Goal: Task Accomplishment & Management: Use online tool/utility

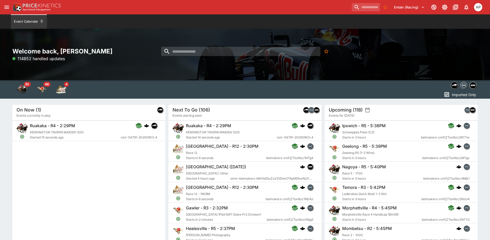
click at [8, 6] on icon "open drawer" at bounding box center [7, 7] width 6 height 6
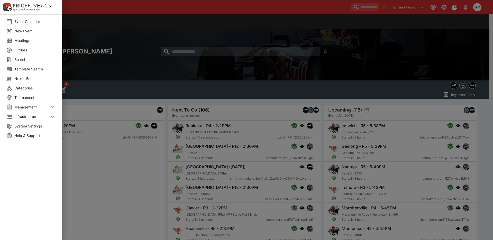
click at [23, 39] on span "Meetings" at bounding box center [34, 40] width 41 height 5
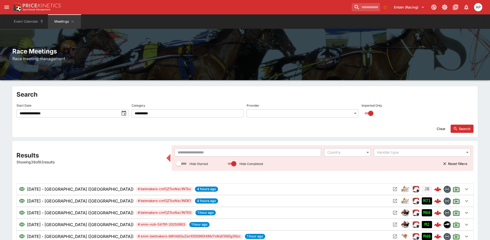
click at [193, 153] on input "text" at bounding box center [247, 152] width 146 height 8
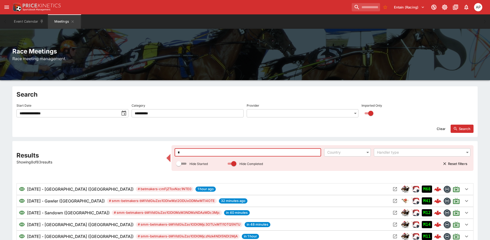
type input "**"
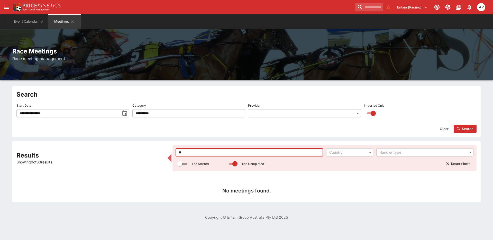
drag, startPoint x: 192, startPoint y: 155, endPoint x: 109, endPoint y: 158, distance: 82.4
click at [170, 151] on div "Results Showing 0 of 83 results ** ​ Country ​ Handler type ​ Hide Started Hide…" at bounding box center [246, 171] width 460 height 53
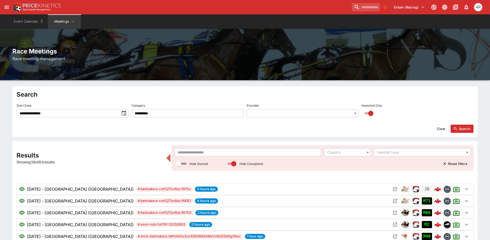
click at [298, 54] on h2 "Race Meetings" at bounding box center [244, 51] width 465 height 8
click at [24, 17] on button "Event Calendar" at bounding box center [29, 21] width 36 height 14
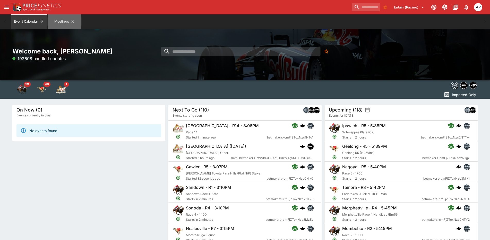
click at [58, 21] on button "Meetings" at bounding box center [64, 21] width 33 height 14
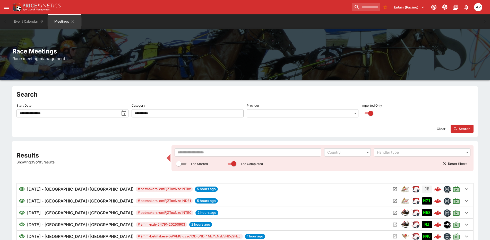
click at [208, 153] on input "text" at bounding box center [247, 152] width 146 height 8
click at [130, 111] on div "**********" at bounding box center [244, 112] width 457 height 42
click at [126, 111] on icon "toggle date time picker" at bounding box center [124, 113] width 6 height 6
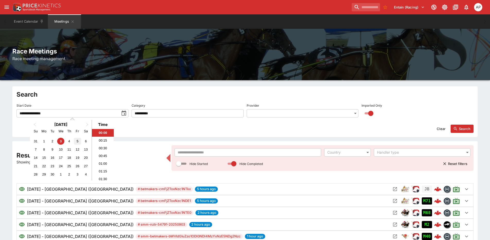
click at [76, 140] on div "5" at bounding box center [77, 141] width 7 height 7
type input "**********"
click at [455, 128] on icon "button" at bounding box center [455, 129] width 5 height 5
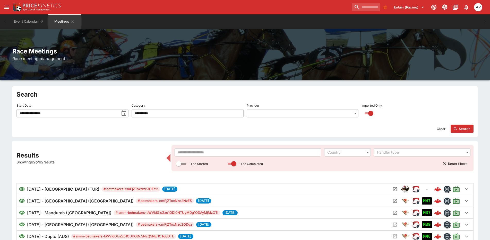
click at [202, 150] on input "text" at bounding box center [247, 152] width 146 height 8
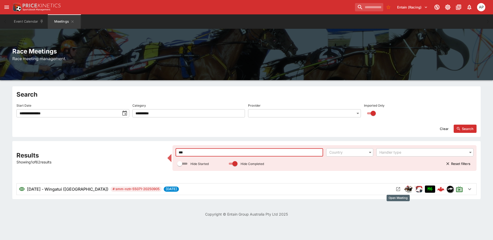
type input "***"
click at [398, 191] on icon "Open Meeting" at bounding box center [398, 189] width 5 height 5
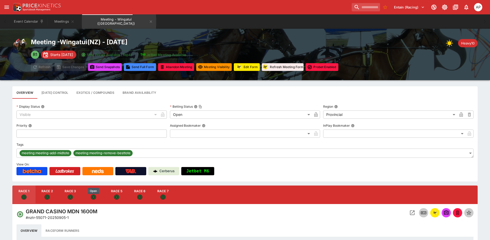
click at [94, 196] on icon "Open" at bounding box center [93, 196] width 3 height 3
type input "**********"
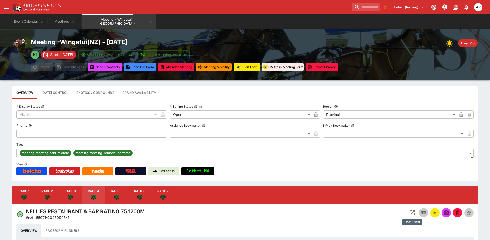
click at [411, 211] on icon "Open Event" at bounding box center [412, 213] width 5 height 5
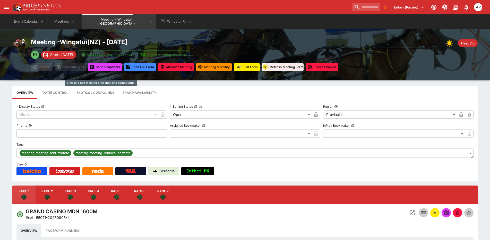
click at [105, 93] on button "Exotics / Compounds" at bounding box center [95, 92] width 46 height 12
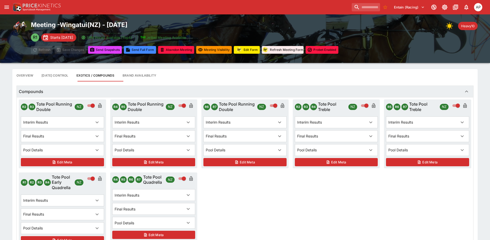
scroll to position [26, 0]
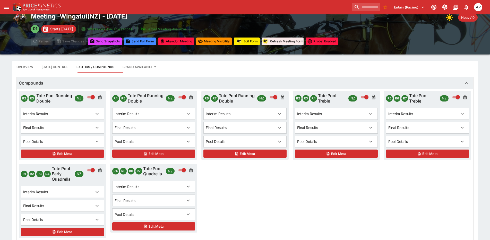
click at [187, 214] on icon "button" at bounding box center [187, 215] width 3 height 2
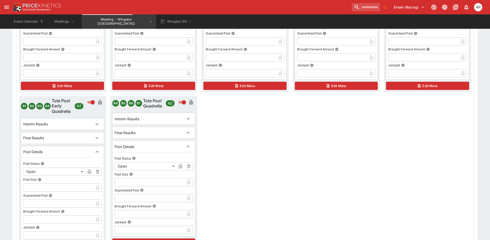
scroll to position [180, 0]
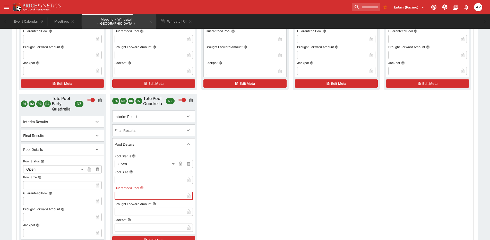
click at [131, 199] on input "text" at bounding box center [149, 196] width 70 height 8
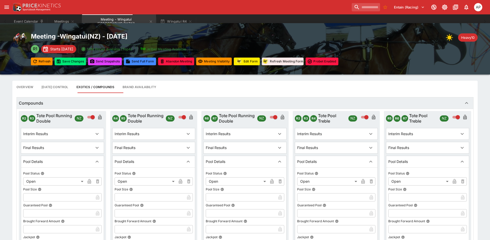
scroll to position [0, 0]
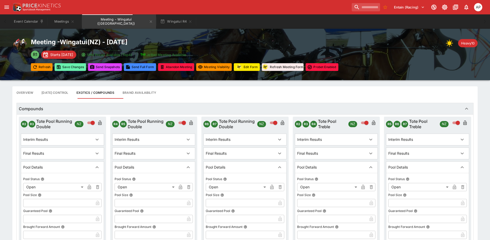
type input "********"
click at [72, 69] on button "Save Changes" at bounding box center [70, 67] width 31 height 8
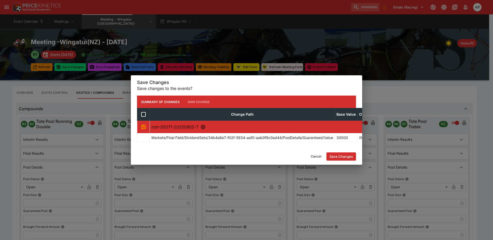
click at [343, 157] on button "Save Changes" at bounding box center [342, 157] width 30 height 8
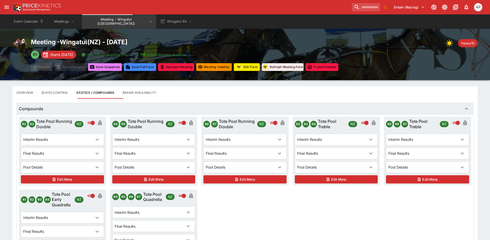
click at [106, 67] on button "Send Snapshot s" at bounding box center [105, 67] width 34 height 8
click at [188, 22] on icon "button" at bounding box center [190, 22] width 4 height 4
click at [150, 23] on icon "Meeting - Wingatui (NZ)" at bounding box center [151, 21] width 2 height 2
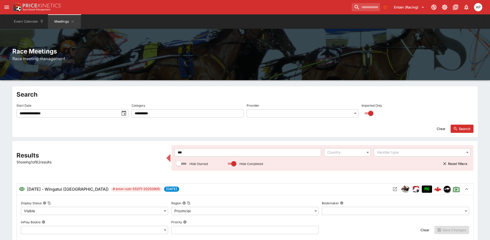
click at [167, 152] on div "**********" at bounding box center [244, 242] width 457 height 194
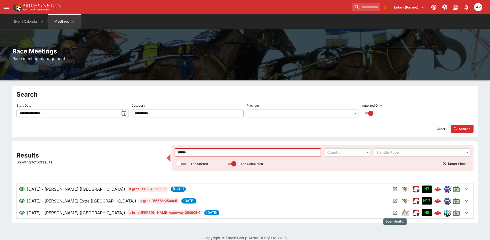
type input "******"
click at [395, 214] on icon "Open Meeting" at bounding box center [394, 212] width 5 height 5
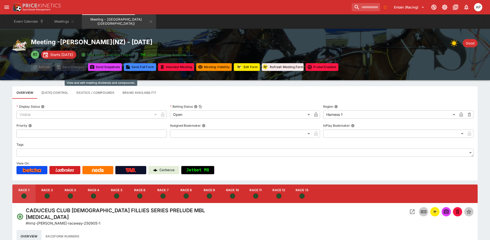
click at [104, 93] on button "Exotics / Compounds" at bounding box center [95, 92] width 46 height 12
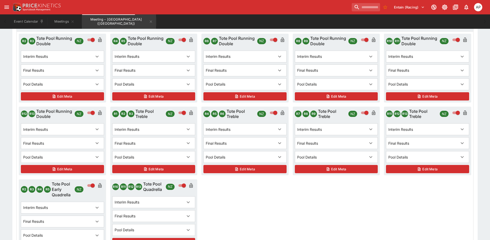
scroll to position [129, 0]
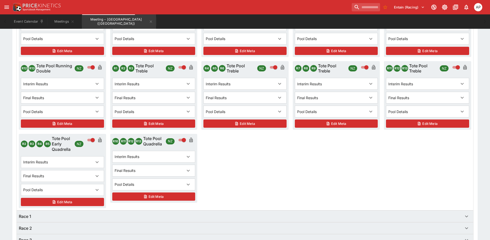
click at [178, 183] on div "Pool Details" at bounding box center [148, 184] width 69 height 5
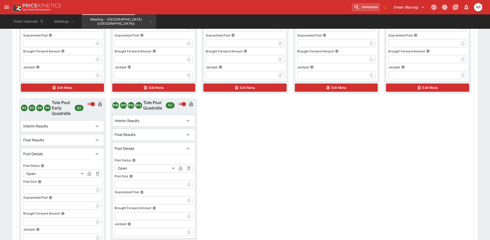
scroll to position [360, 0]
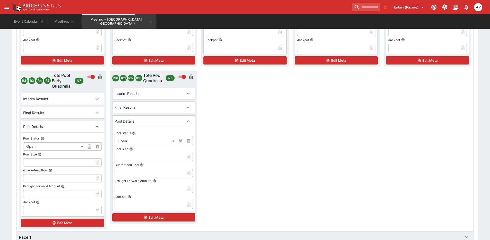
click at [124, 172] on input "text" at bounding box center [149, 173] width 70 height 8
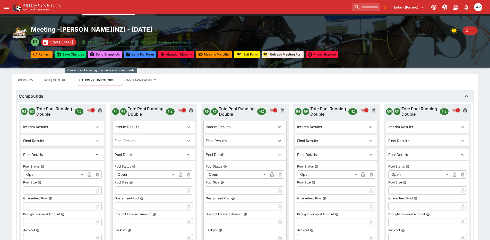
scroll to position [0, 0]
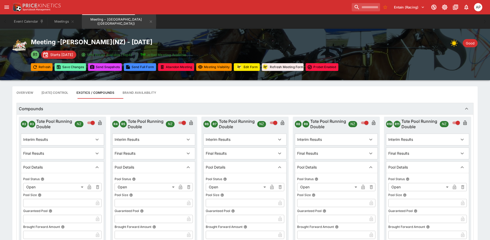
type input "********"
click at [64, 70] on button "Save Changes" at bounding box center [70, 67] width 31 height 8
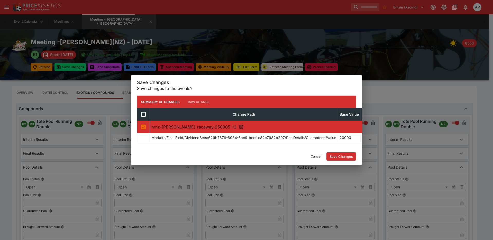
click at [336, 156] on button "Save Changes" at bounding box center [342, 157] width 30 height 8
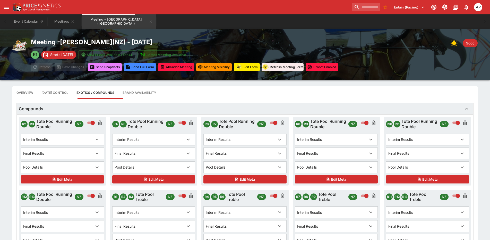
click at [105, 68] on button "Send Snapshot s" at bounding box center [105, 67] width 34 height 8
drag, startPoint x: 129, startPoint y: 23, endPoint x: 131, endPoint y: 25, distance: 3.3
click at [149, 23] on icon "Meeting - Addington (NZ)" at bounding box center [151, 22] width 4 height 4
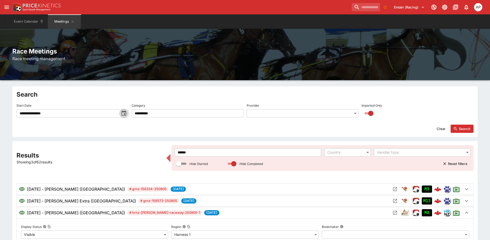
click at [123, 114] on icon "toggle date time picker" at bounding box center [124, 113] width 6 height 6
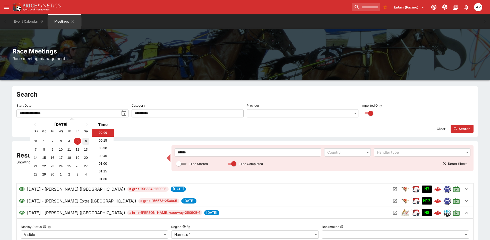
click at [86, 141] on div "6" at bounding box center [85, 141] width 7 height 7
type input "**********"
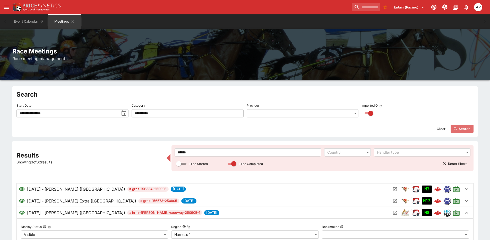
click at [458, 130] on button "Search" at bounding box center [461, 129] width 23 height 8
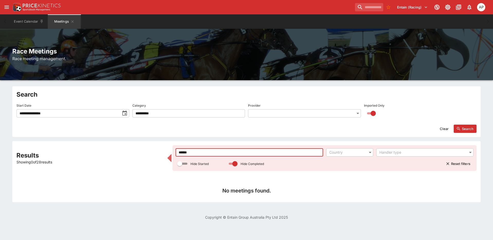
drag, startPoint x: 210, startPoint y: 153, endPoint x: 117, endPoint y: 146, distance: 92.7
click at [121, 144] on div "Results Showing 0 of 28 results ****** ​ Country ​ Handler type ​ Hide Started …" at bounding box center [246, 171] width 469 height 61
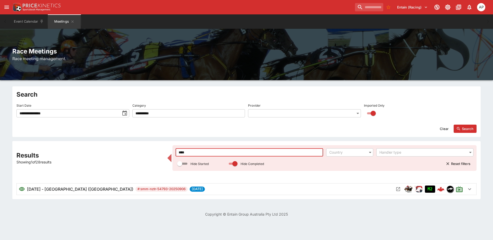
type input "****"
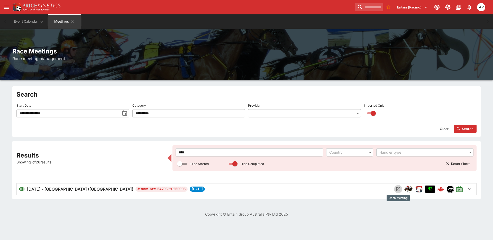
click at [398, 190] on icon "Open Meeting" at bounding box center [398, 189] width 5 height 5
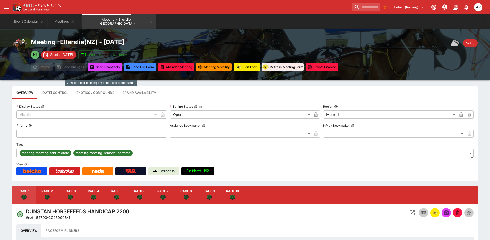
click at [97, 93] on button "Exotics / Compounds" at bounding box center [95, 92] width 46 height 12
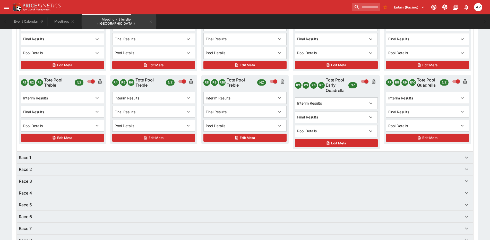
scroll to position [103, 0]
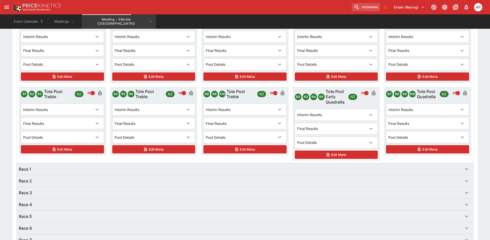
click at [426, 139] on div "Pool Details" at bounding box center [422, 137] width 69 height 5
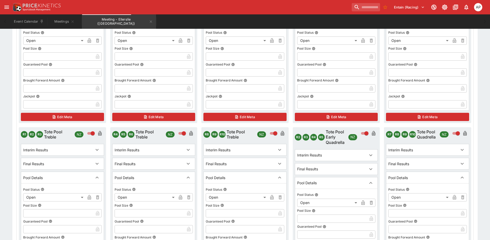
scroll to position [206, 0]
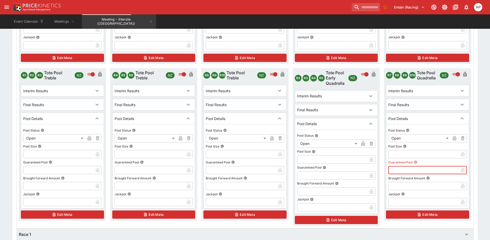
click at [405, 169] on input "text" at bounding box center [423, 170] width 70 height 8
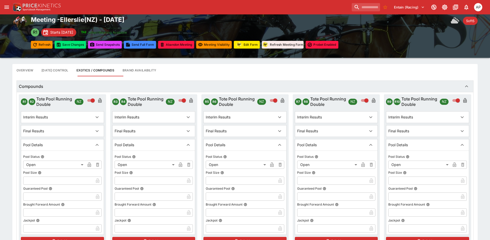
scroll to position [0, 0]
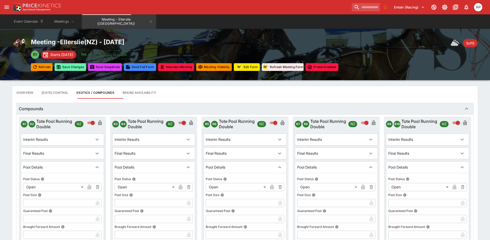
click at [76, 66] on button "Save Changes" at bounding box center [70, 67] width 31 height 8
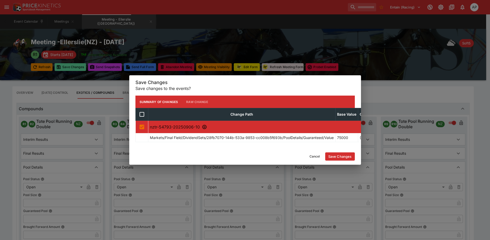
type input "********"
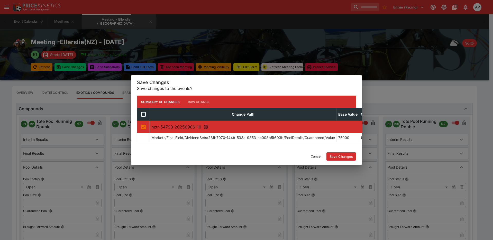
click at [347, 157] on button "Save Changes" at bounding box center [342, 157] width 30 height 8
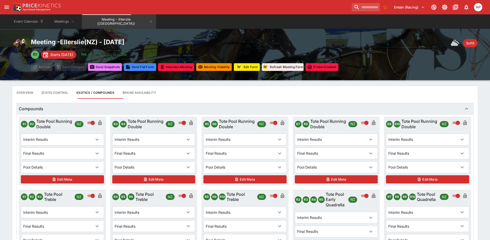
click at [109, 69] on button "Send Snapshot s" at bounding box center [105, 67] width 34 height 8
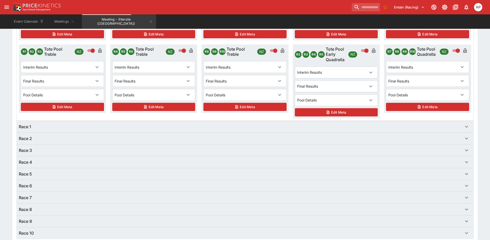
scroll to position [154, 0]
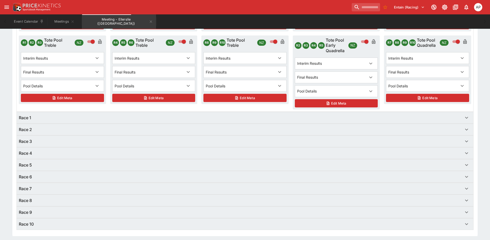
click at [118, 116] on div "Race 1" at bounding box center [240, 118] width 443 height 6
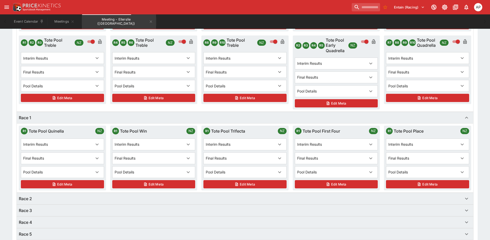
click at [338, 175] on div "Pool Details" at bounding box center [336, 172] width 83 height 11
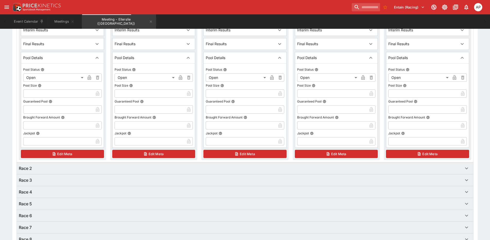
scroll to position [437, 0]
click at [405, 110] on input "text" at bounding box center [423, 109] width 70 height 8
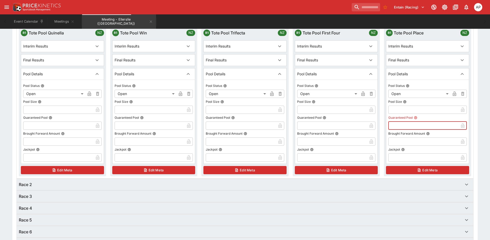
scroll to position [412, 0]
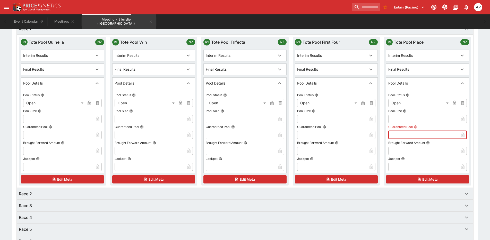
click at [314, 137] on input "text" at bounding box center [332, 135] width 70 height 8
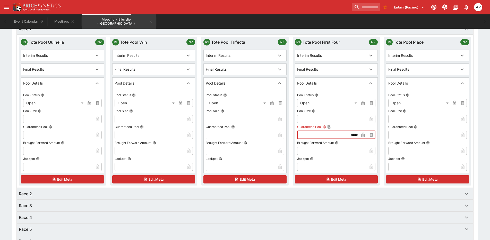
type input "********"
click at [459, 194] on div "Race 2" at bounding box center [240, 194] width 443 height 6
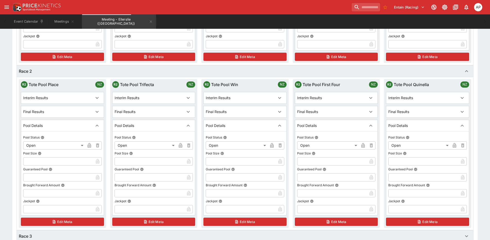
scroll to position [540, 0]
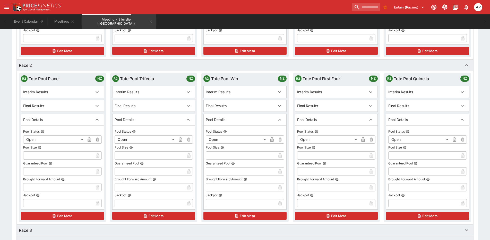
click at [313, 172] on input "text" at bounding box center [332, 171] width 70 height 8
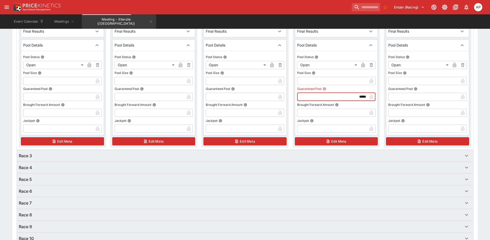
scroll to position [617, 0]
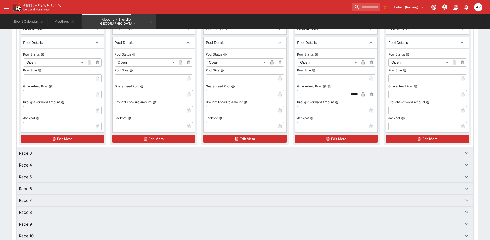
type input "********"
click at [457, 152] on div "Race 3" at bounding box center [240, 153] width 443 height 6
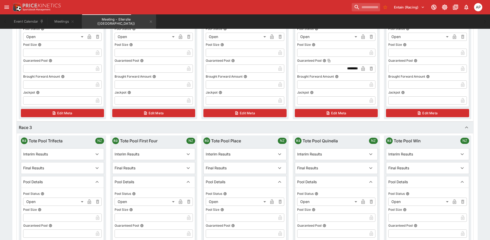
scroll to position [695, 0]
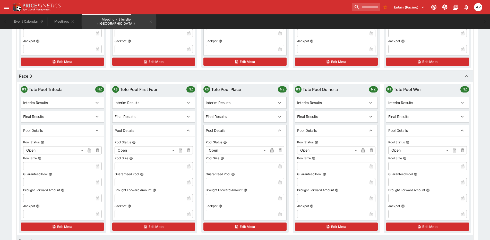
click at [127, 182] on input "text" at bounding box center [149, 182] width 70 height 8
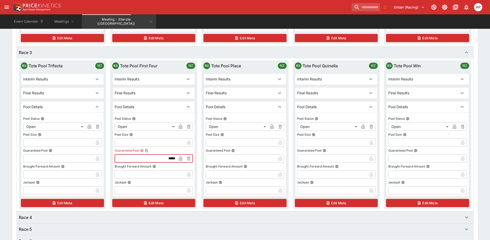
scroll to position [797, 0]
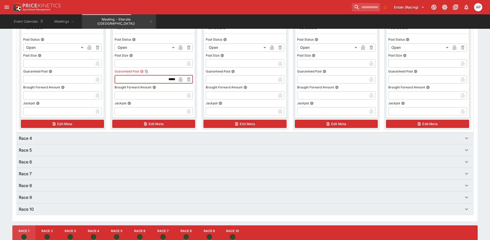
click at [468, 138] on icon "button" at bounding box center [466, 138] width 6 height 6
type input "********"
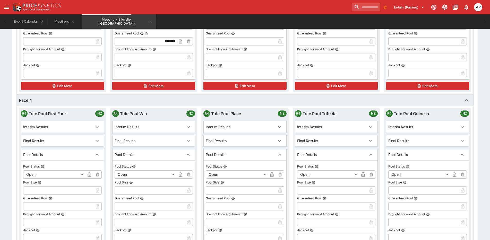
scroll to position [875, 0]
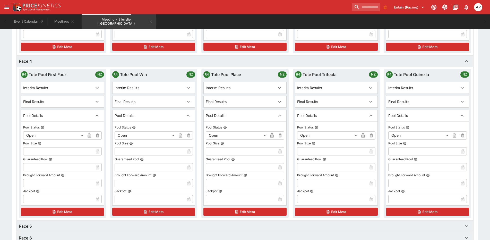
click at [39, 167] on input "text" at bounding box center [58, 167] width 70 height 8
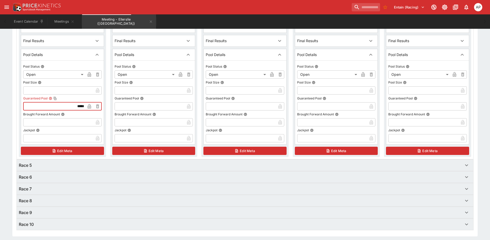
scroll to position [952, 0]
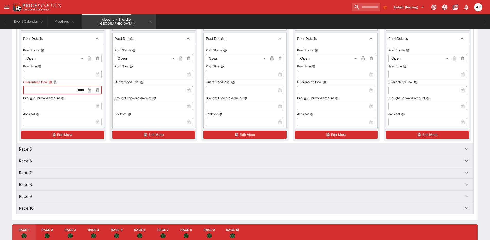
click at [85, 148] on div "Race 5" at bounding box center [240, 149] width 443 height 6
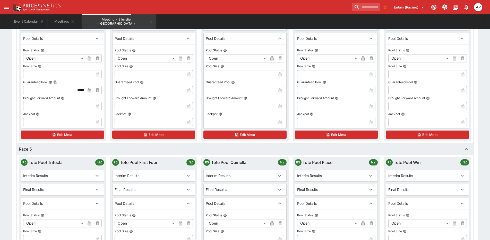
type input "********"
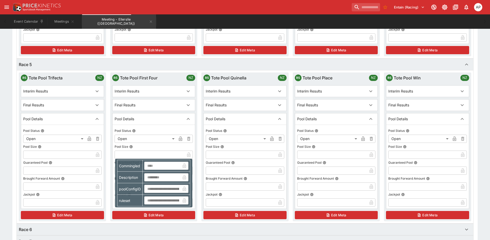
scroll to position [1055, 0]
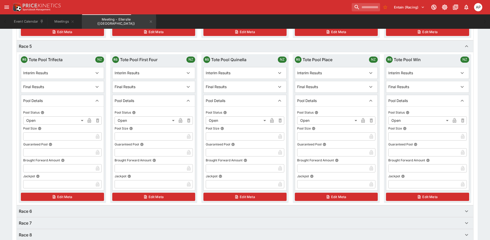
click at [126, 152] on input "text" at bounding box center [149, 152] width 70 height 8
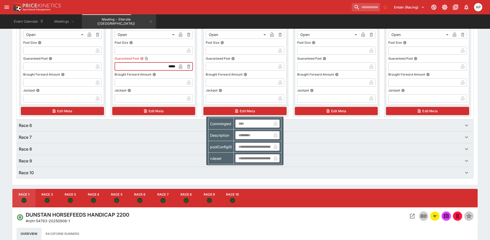
scroll to position [1158, 0]
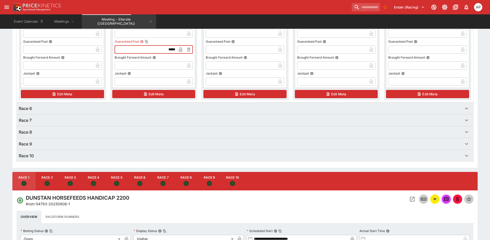
click at [119, 107] on div "Race 6" at bounding box center [240, 108] width 443 height 6
type input "********"
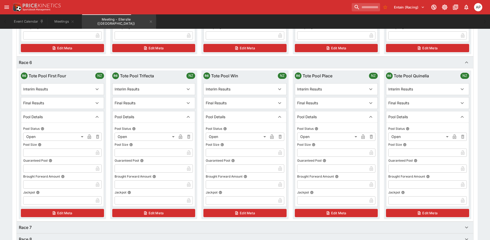
scroll to position [1209, 0]
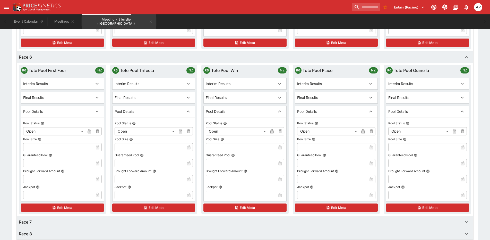
click at [45, 163] on input "text" at bounding box center [58, 163] width 70 height 8
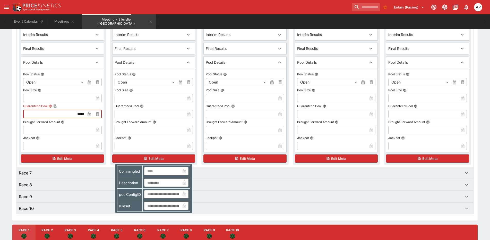
scroll to position [1286, 0]
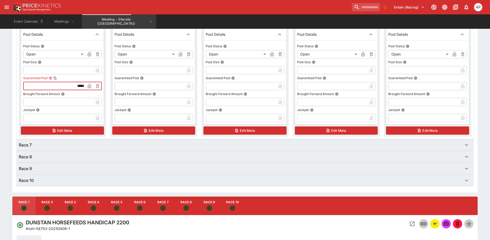
click at [76, 148] on div "Race 7" at bounding box center [240, 145] width 443 height 6
type input "********"
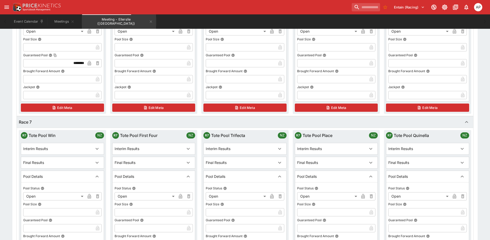
scroll to position [1338, 0]
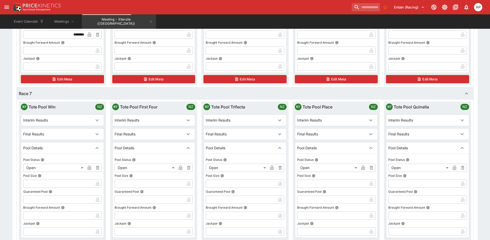
click at [129, 199] on input "text" at bounding box center [149, 200] width 70 height 8
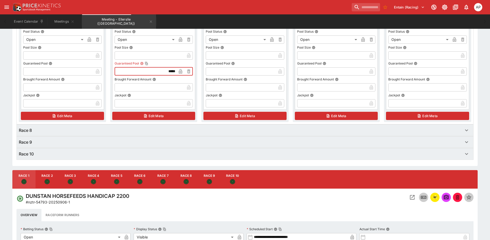
scroll to position [1466, 0]
click at [73, 132] on div "Race 8" at bounding box center [240, 130] width 443 height 6
type input "********"
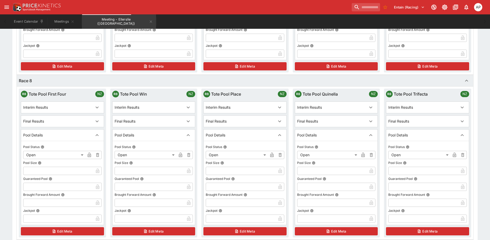
scroll to position [1518, 0]
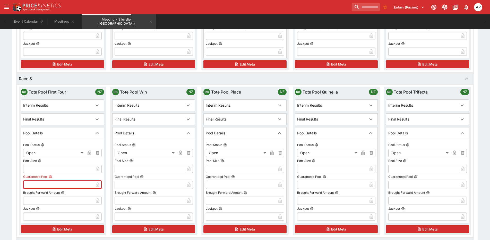
click at [35, 185] on input "text" at bounding box center [58, 185] width 70 height 8
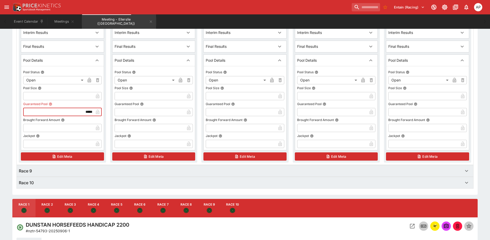
scroll to position [1621, 0]
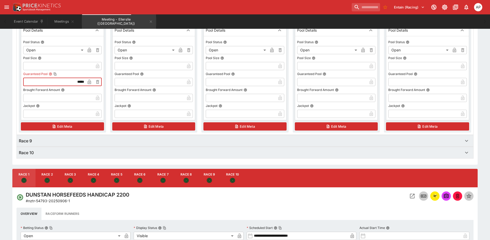
click at [80, 143] on div "Race 9" at bounding box center [240, 141] width 443 height 6
type input "********"
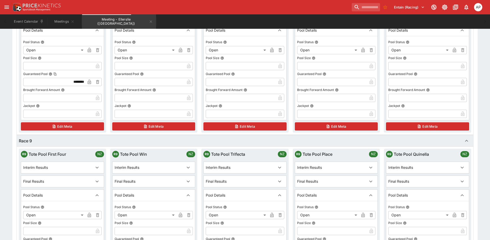
scroll to position [1672, 0]
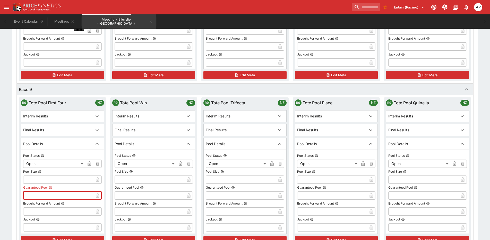
click at [40, 193] on input "text" at bounding box center [58, 196] width 70 height 8
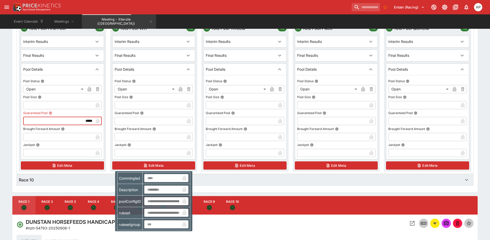
scroll to position [1749, 0]
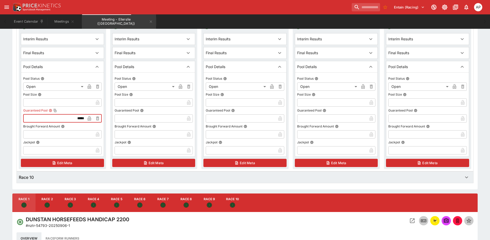
click at [87, 177] on div "Race 10" at bounding box center [240, 177] width 443 height 6
type input "********"
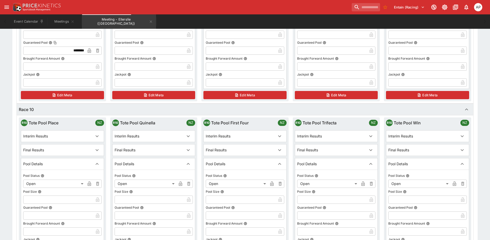
scroll to position [1826, 0]
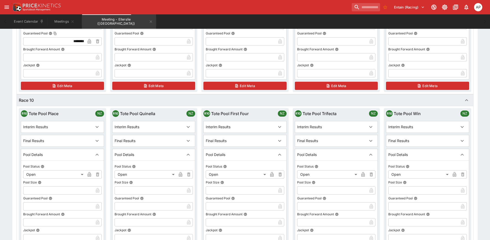
click at [224, 208] on input "text" at bounding box center [241, 206] width 70 height 8
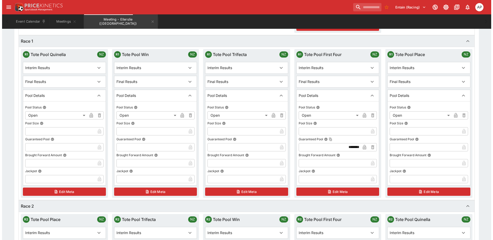
scroll to position [0, 0]
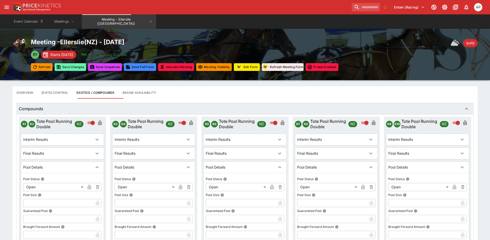
click at [70, 66] on button "Save Changes" at bounding box center [70, 67] width 31 height 8
type input "********"
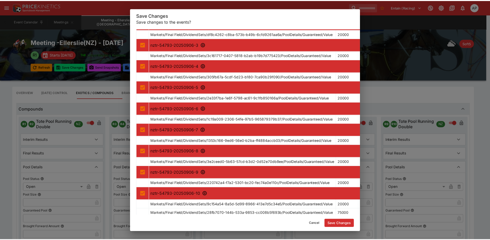
scroll to position [70, 0]
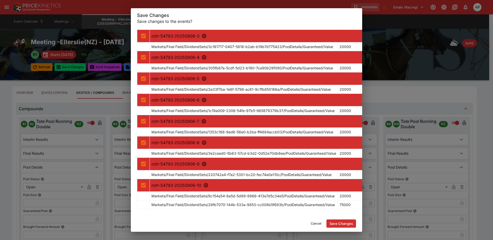
click at [345, 224] on button "Save Changes" at bounding box center [342, 224] width 30 height 8
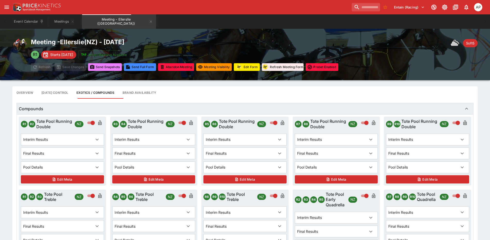
click at [115, 66] on button "Send Snapshot s" at bounding box center [105, 67] width 34 height 8
drag, startPoint x: 125, startPoint y: 21, endPoint x: 128, endPoint y: 21, distance: 2.9
click at [149, 21] on icon "Meeting - Ellerslie (NZ)" at bounding box center [151, 22] width 4 height 4
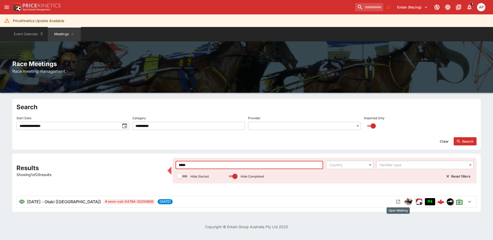
type input "*****"
click at [399, 205] on icon "Open Meeting" at bounding box center [398, 201] width 5 height 5
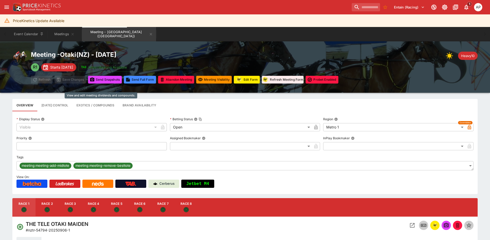
click at [94, 104] on button "Exotics / Compounds" at bounding box center [95, 105] width 46 height 12
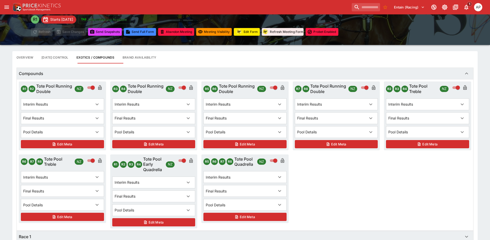
scroll to position [77, 0]
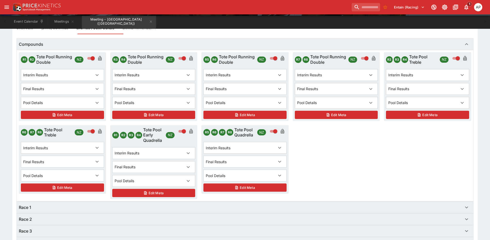
click at [250, 174] on div "Pool Details" at bounding box center [240, 175] width 69 height 5
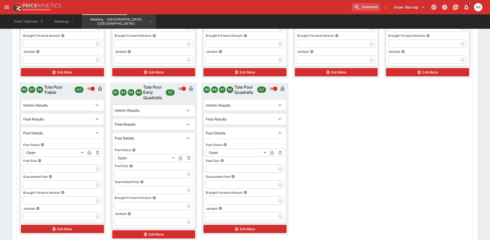
scroll to position [206, 0]
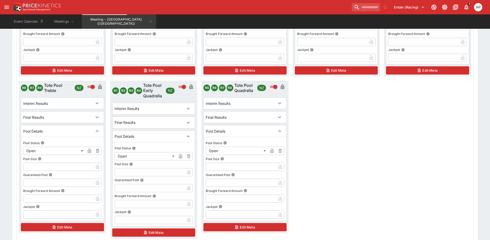
click at [211, 183] on input "text" at bounding box center [241, 183] width 70 height 8
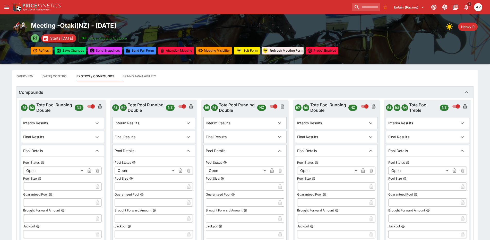
scroll to position [0, 0]
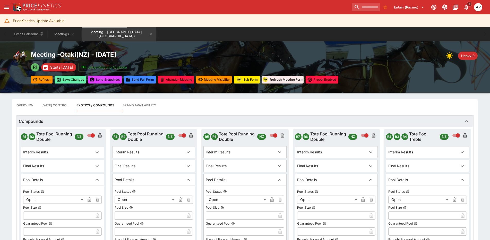
type input "********"
click at [73, 81] on button "Save Changes" at bounding box center [70, 80] width 31 height 8
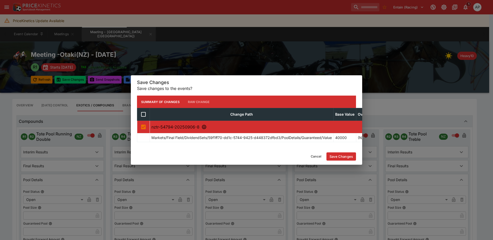
click at [344, 161] on button "Save Changes" at bounding box center [342, 157] width 30 height 8
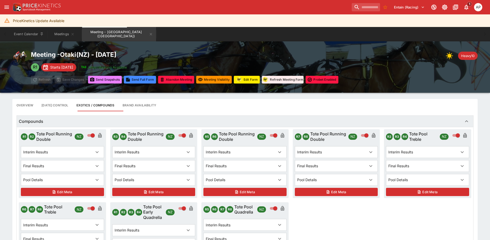
click at [114, 79] on button "Send Snapshot s" at bounding box center [105, 80] width 34 height 8
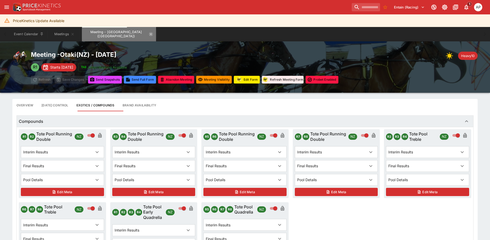
click at [149, 34] on icon "Meeting - Otaki (NZ)" at bounding box center [151, 34] width 4 height 4
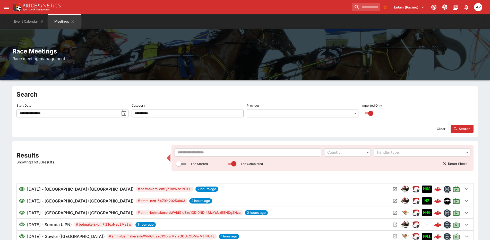
click at [123, 115] on icon "toggle date time picker" at bounding box center [124, 113] width 6 height 6
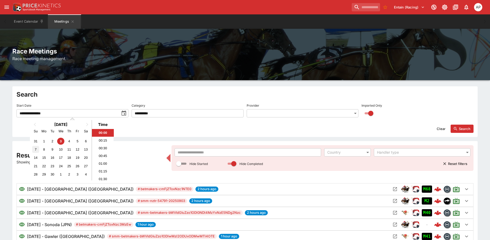
click at [37, 148] on div "7" at bounding box center [35, 149] width 7 height 7
type input "**********"
click at [197, 151] on input "text" at bounding box center [247, 152] width 146 height 8
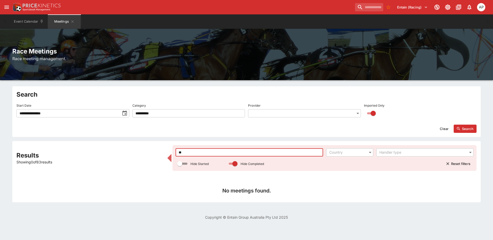
type input "*"
click at [466, 131] on button "Search" at bounding box center [465, 129] width 23 height 8
click at [191, 155] on input "***" at bounding box center [249, 152] width 147 height 8
drag, startPoint x: 191, startPoint y: 155, endPoint x: 123, endPoint y: 135, distance: 71.2
click at [126, 136] on div "**********" at bounding box center [246, 144] width 493 height 116
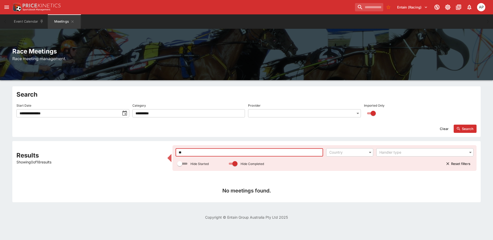
type input "*"
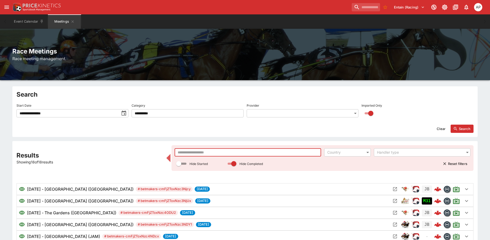
click at [121, 113] on icon "toggle date time picker" at bounding box center [123, 113] width 5 height 5
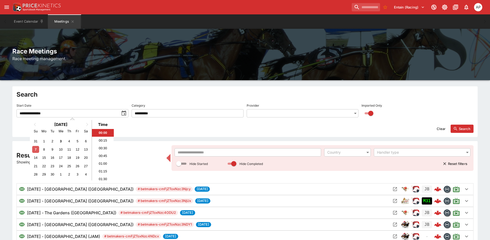
click at [35, 148] on div "7" at bounding box center [35, 149] width 7 height 7
click at [464, 128] on button "Search" at bounding box center [461, 129] width 23 height 8
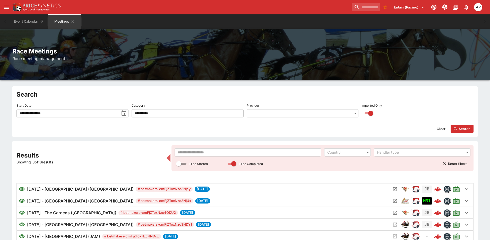
click at [186, 153] on input "text" at bounding box center [247, 152] width 146 height 8
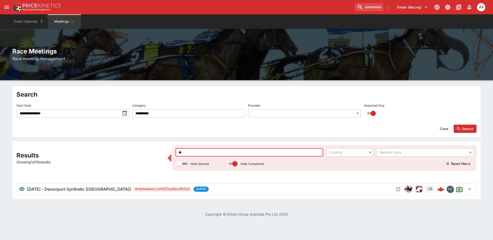
type input "*"
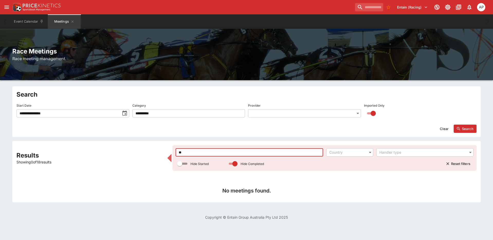
type input "***"
drag, startPoint x: 194, startPoint y: 152, endPoint x: 113, endPoint y: 144, distance: 81.4
click at [115, 144] on div "Results Showing 0 of 18 results *** ​ Country ​ Handler type ​ Hide Started Hid…" at bounding box center [246, 171] width 469 height 61
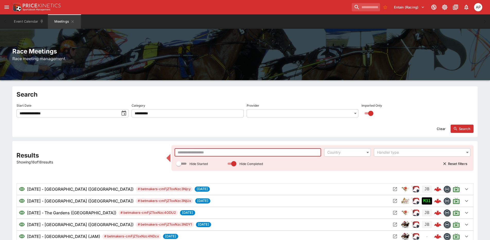
click at [126, 115] on icon "toggle date time picker" at bounding box center [123, 113] width 5 height 5
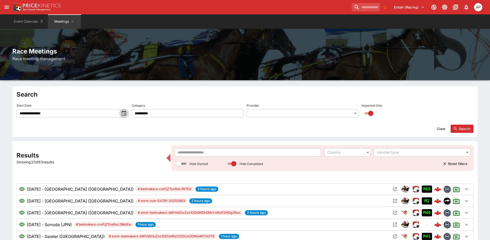
click at [124, 113] on icon "toggle date time picker" at bounding box center [124, 113] width 6 height 6
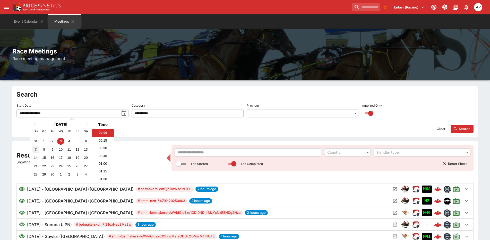
click at [38, 150] on div "7" at bounding box center [35, 149] width 7 height 7
type input "**********"
click at [459, 130] on button "Search" at bounding box center [461, 129] width 23 height 8
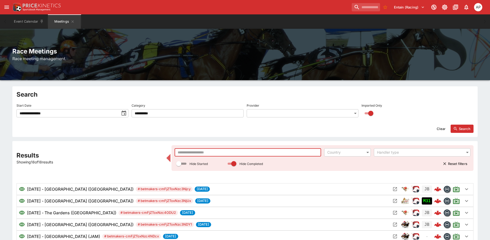
click at [198, 149] on input "text" at bounding box center [247, 152] width 146 height 8
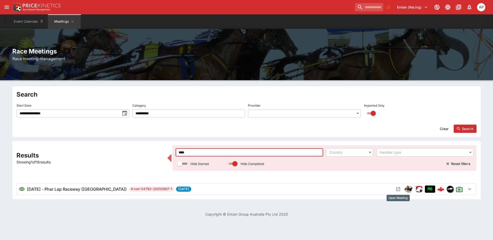
type input "****"
click at [396, 189] on icon "Open Meeting" at bounding box center [398, 189] width 5 height 5
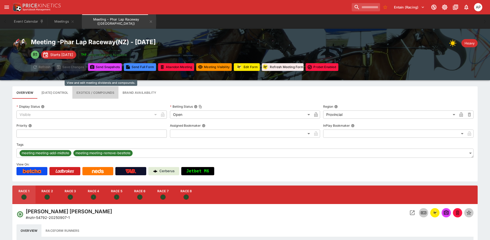
click at [104, 94] on button "Exotics / Compounds" at bounding box center [95, 92] width 46 height 12
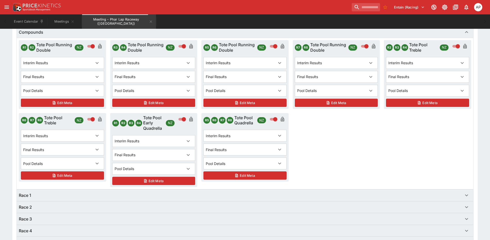
scroll to position [77, 0]
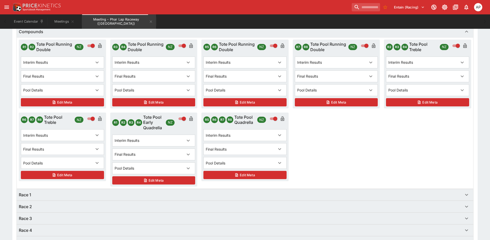
click at [223, 165] on p "Pool Details" at bounding box center [216, 163] width 20 height 5
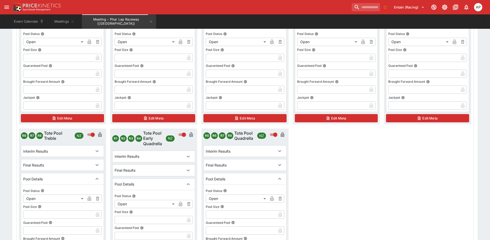
scroll to position [154, 0]
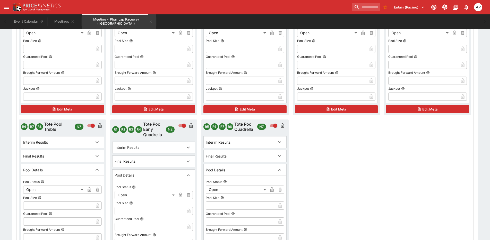
click at [215, 220] on input "text" at bounding box center [241, 222] width 70 height 8
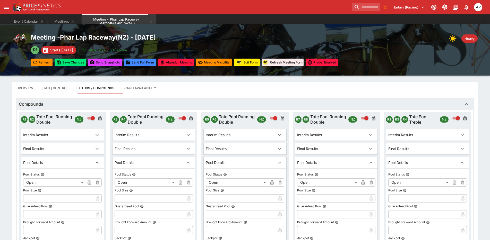
scroll to position [0, 0]
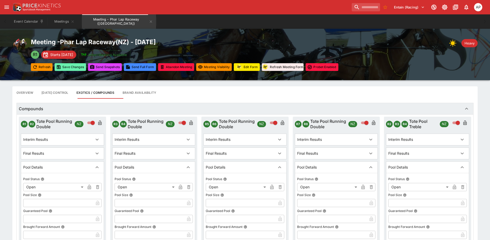
type input "********"
click at [69, 68] on button "Save Changes" at bounding box center [70, 67] width 31 height 8
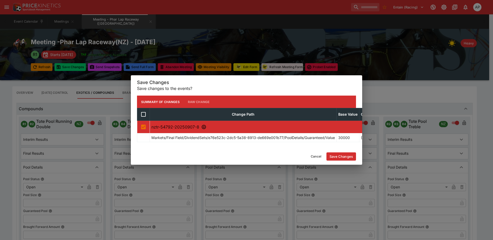
click at [341, 160] on button "Save Changes" at bounding box center [342, 157] width 30 height 8
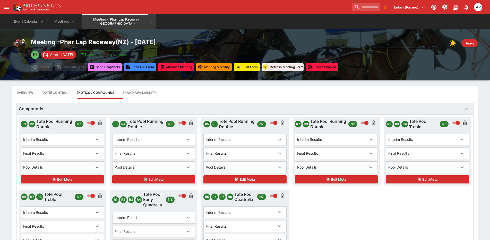
click at [108, 68] on button "Send Snapshot s" at bounding box center [105, 67] width 34 height 8
drag, startPoint x: 143, startPoint y: 21, endPoint x: 145, endPoint y: 27, distance: 6.1
click at [149, 21] on icon "Meeting - Phar Lap Raceway (NZ)" at bounding box center [151, 22] width 4 height 4
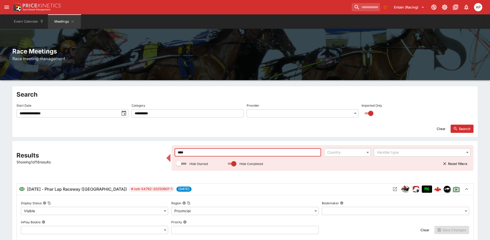
drag, startPoint x: 180, startPoint y: 151, endPoint x: 175, endPoint y: 150, distance: 4.4
click at [175, 150] on input "****" at bounding box center [247, 152] width 146 height 8
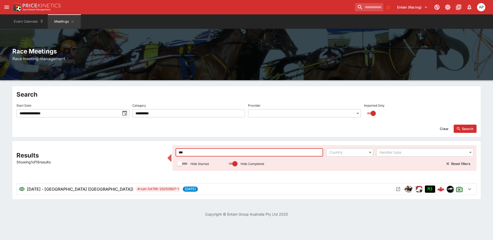
type input "***"
click at [398, 190] on icon "Open Meeting" at bounding box center [399, 190] width 4 height 4
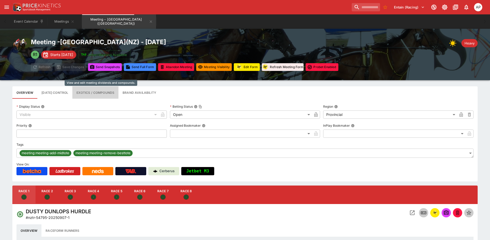
click at [91, 96] on button "Exotics / Compounds" at bounding box center [95, 92] width 46 height 12
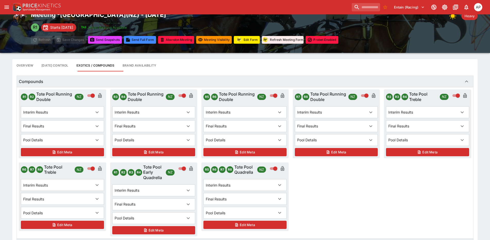
scroll to position [51, 0]
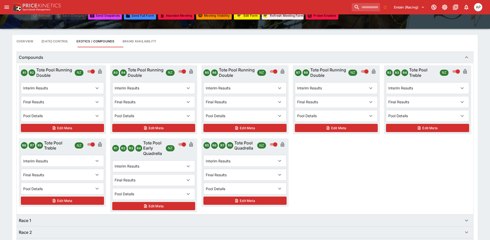
drag, startPoint x: 266, startPoint y: 188, endPoint x: 264, endPoint y: 193, distance: 5.5
click at [266, 188] on div "Pool Details" at bounding box center [240, 188] width 69 height 5
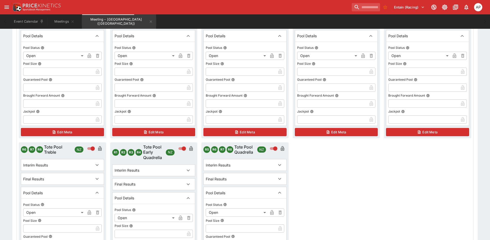
scroll to position [154, 0]
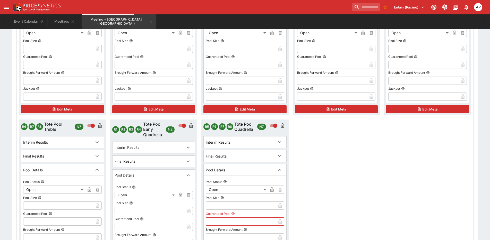
click at [211, 219] on input "text" at bounding box center [241, 222] width 70 height 8
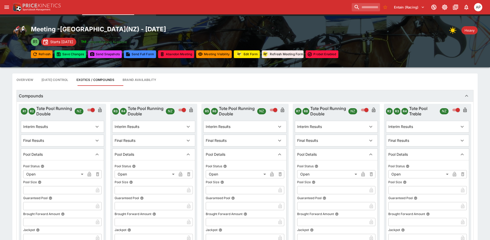
scroll to position [0, 0]
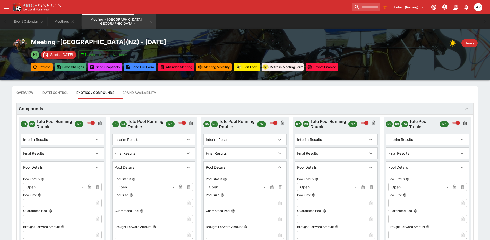
type input "********"
click at [72, 68] on button "Save Changes" at bounding box center [70, 67] width 31 height 8
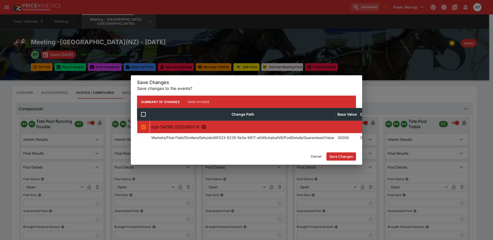
click at [345, 158] on button "Save Changes" at bounding box center [342, 157] width 30 height 8
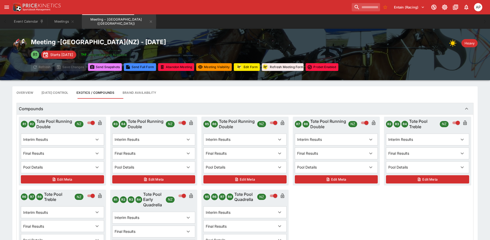
click at [108, 68] on button "Send Snapshot s" at bounding box center [105, 67] width 34 height 8
click at [149, 22] on icon "Meeting - Woodville (NZ)" at bounding box center [151, 22] width 4 height 4
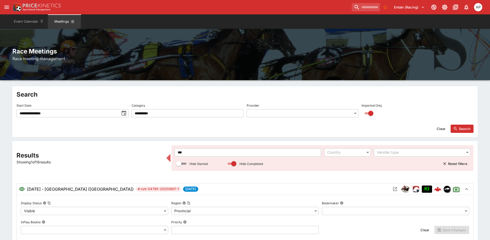
click at [72, 22] on icon "Meetings" at bounding box center [72, 22] width 4 height 4
